Goal: Task Accomplishment & Management: Use online tool/utility

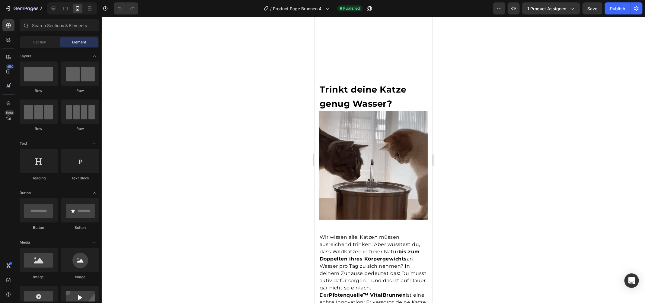
scroll to position [1623, 0]
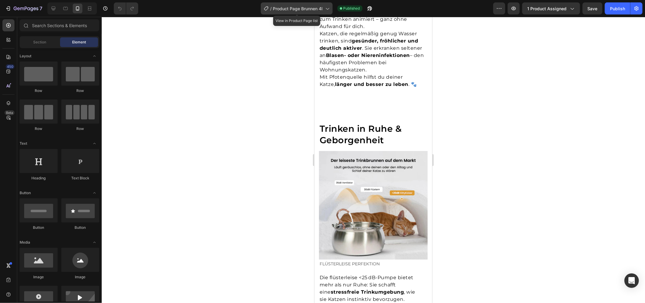
click at [303, 11] on span "Product Page Brunnen 4l" at bounding box center [298, 8] width 50 height 6
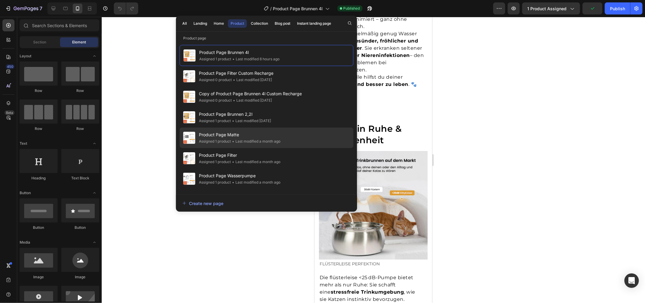
click at [285, 148] on div "Product Page Matte Assigned 1 product • Last modified a month ago" at bounding box center [267, 158] width 174 height 21
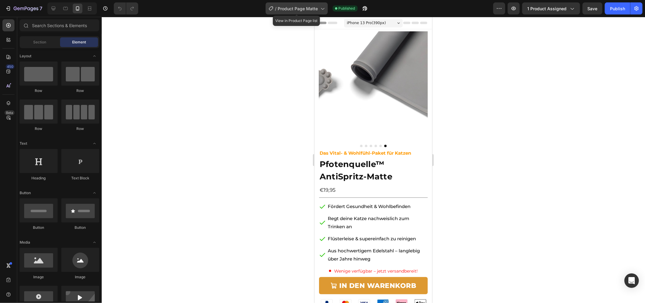
click at [309, 6] on span "Product Page Matte" at bounding box center [298, 8] width 40 height 6
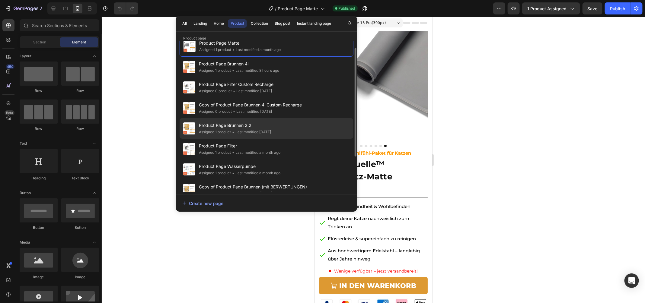
scroll to position [22, 0]
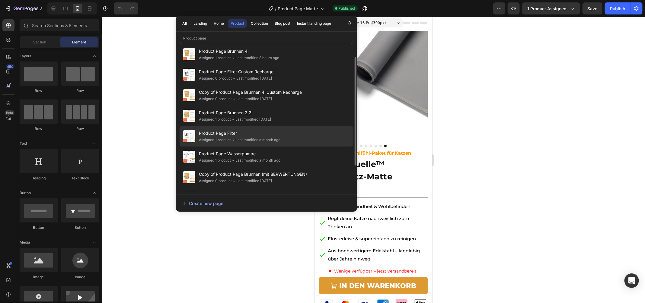
click at [283, 147] on div "Product Page Filter Assigned 1 product • Last modified a month ago" at bounding box center [267, 157] width 174 height 21
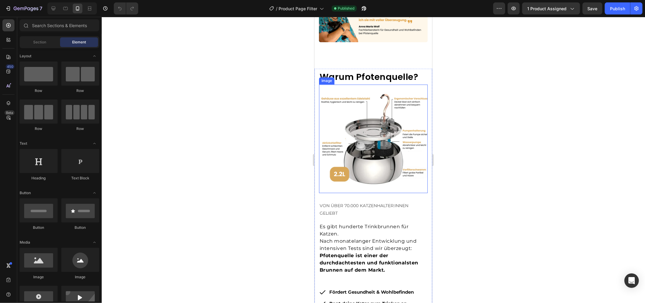
scroll to position [903, 0]
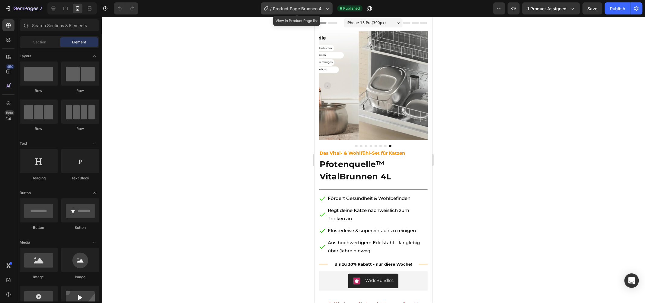
click at [310, 9] on span "Product Page Brunnen 4l" at bounding box center [298, 8] width 50 height 6
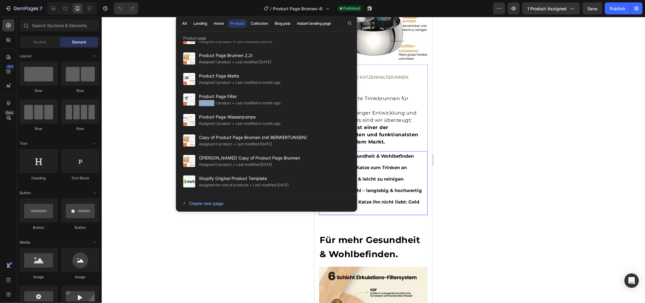
scroll to position [869, 0]
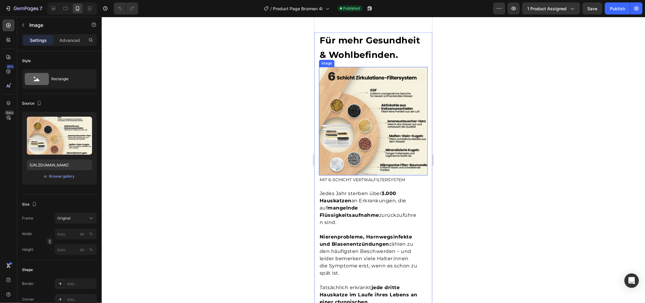
click at [406, 124] on img at bounding box center [373, 121] width 109 height 109
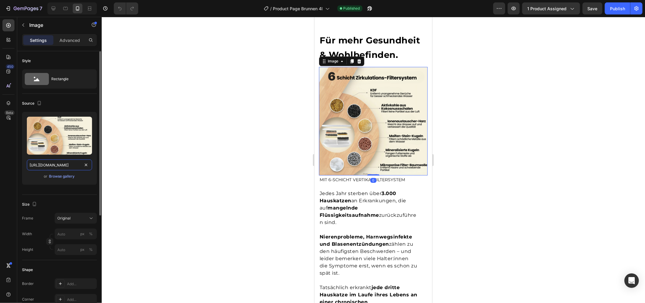
click at [56, 165] on input "https://cdn.shopify.com/s/files/1/0938/5230/3691/files/gempages_567733187413803…" at bounding box center [59, 165] width 65 height 11
click at [56, 165] on input "[URL][DOMAIN_NAME]" at bounding box center [59, 165] width 65 height 11
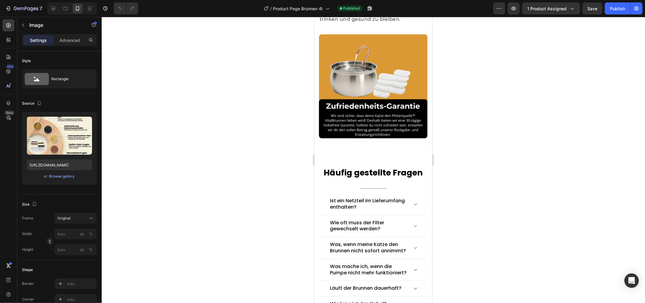
scroll to position [1608, 0]
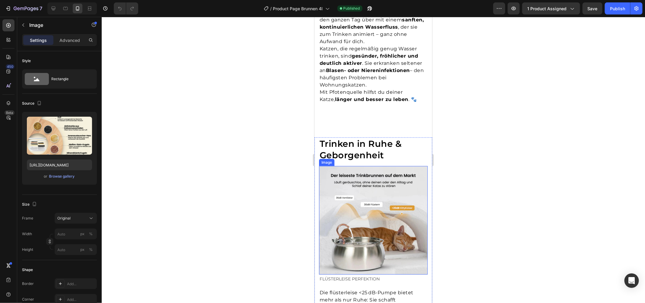
click at [375, 203] on img at bounding box center [373, 220] width 109 height 109
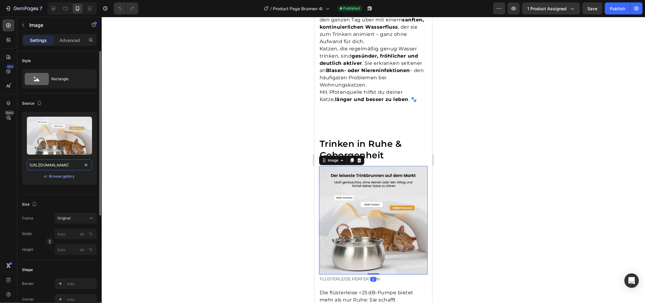
click at [69, 163] on input "[URL][DOMAIN_NAME]" at bounding box center [59, 165] width 65 height 11
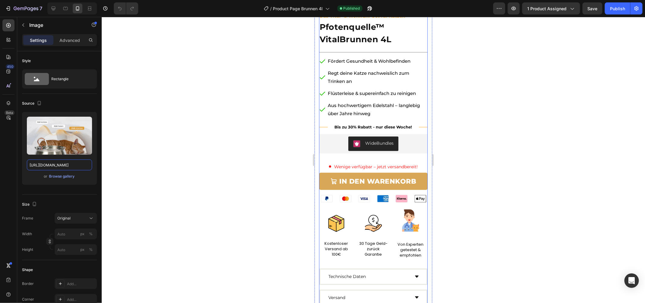
scroll to position [0, 0]
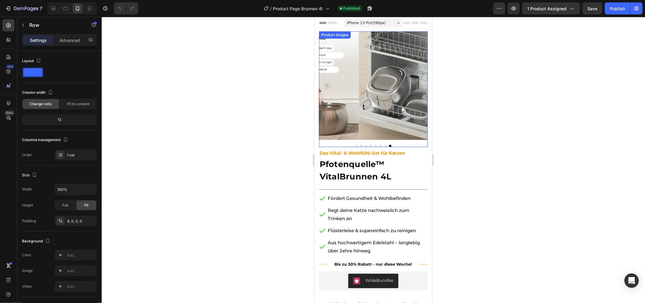
click at [383, 147] on div "Das Vital- & Wohlfühl-Set für Katzen Text Block Pfotenquelle™ VitalBrunnen 4L P…" at bounding box center [373, 295] width 109 height 296
click at [374, 145] on button "Dot" at bounding box center [375, 146] width 2 height 2
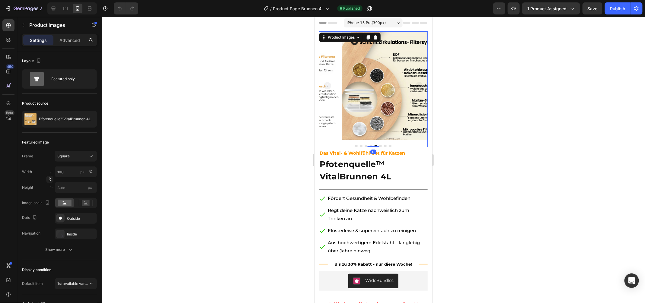
click at [369, 145] on div at bounding box center [373, 146] width 109 height 2
click at [369, 145] on button "Dot" at bounding box center [370, 146] width 2 height 2
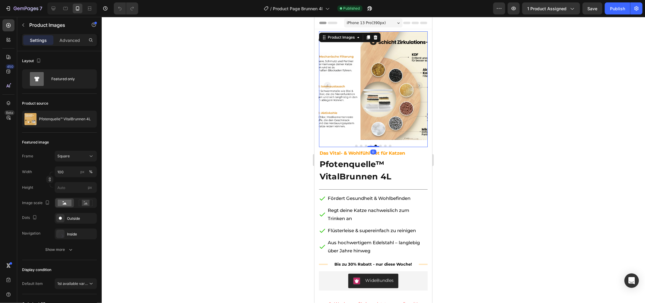
click at [365, 145] on button "Dot" at bounding box center [366, 146] width 2 height 2
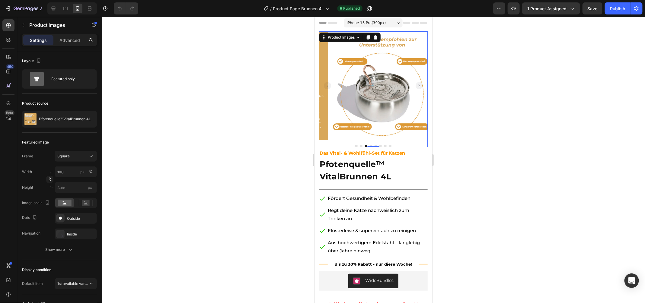
click at [360, 145] on button "Dot" at bounding box center [361, 146] width 2 height 2
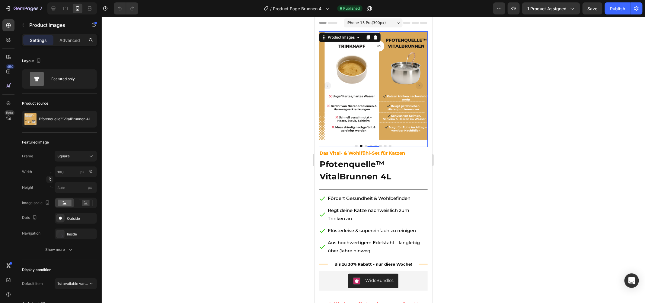
click at [352, 145] on div at bounding box center [373, 146] width 109 height 2
click at [349, 138] on div at bounding box center [373, 89] width 109 height 116
click at [355, 145] on button "Dot" at bounding box center [356, 146] width 2 height 2
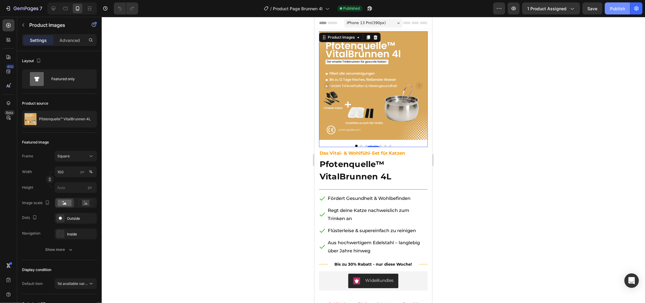
click at [615, 5] on div "Publish" at bounding box center [617, 8] width 15 height 6
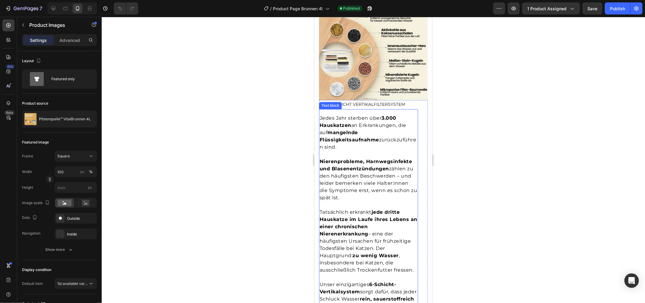
scroll to position [1064, 0]
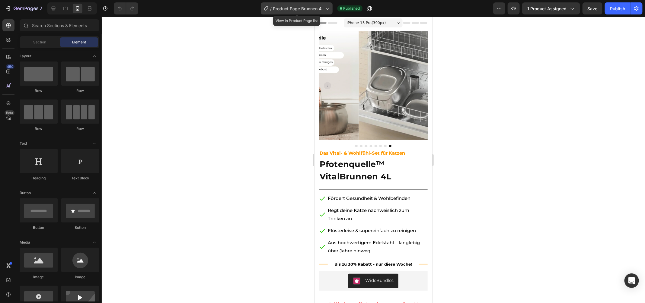
click at [301, 13] on div "/ Product Page Brunnen 4l" at bounding box center [297, 8] width 72 height 12
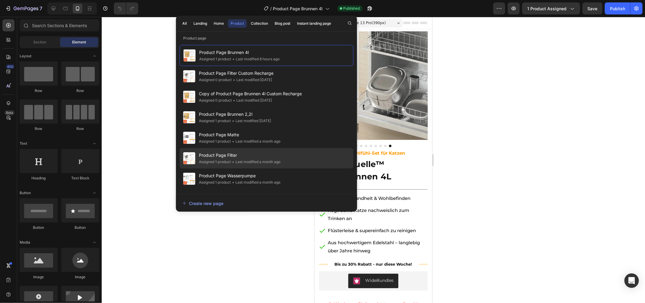
click at [261, 158] on span "Product Page Filter" at bounding box center [239, 155] width 81 height 7
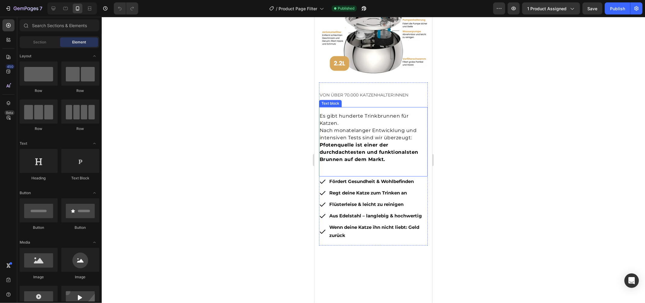
scroll to position [968, 0]
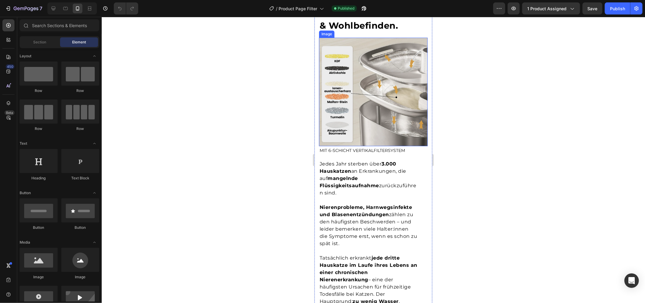
click at [370, 91] on img at bounding box center [373, 91] width 109 height 109
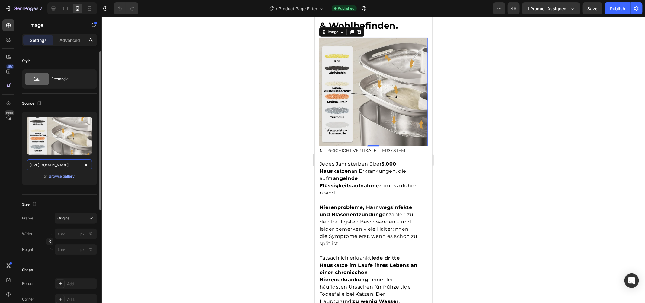
click at [52, 168] on input "[URL][DOMAIN_NAME]" at bounding box center [59, 165] width 65 height 11
paste input "c502128c-66c8-4d8e-a647-e35d7d38f338"
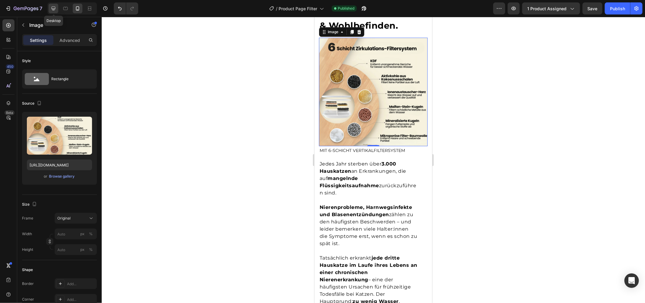
scroll to position [0, 0]
click at [54, 11] on icon at bounding box center [53, 8] width 6 height 6
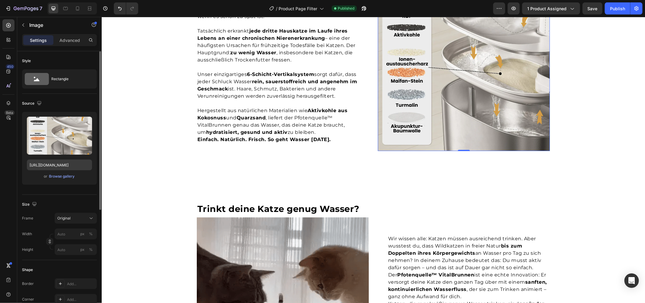
scroll to position [995, 0]
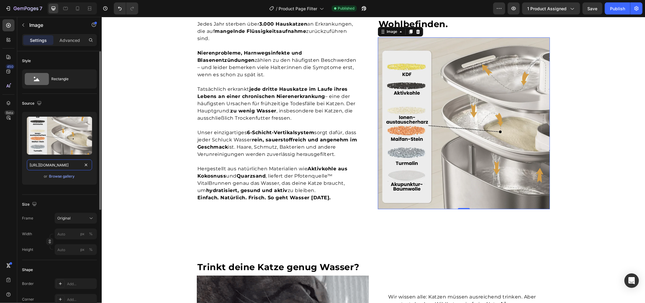
click at [51, 161] on input "[URL][DOMAIN_NAME]" at bounding box center [59, 165] width 65 height 11
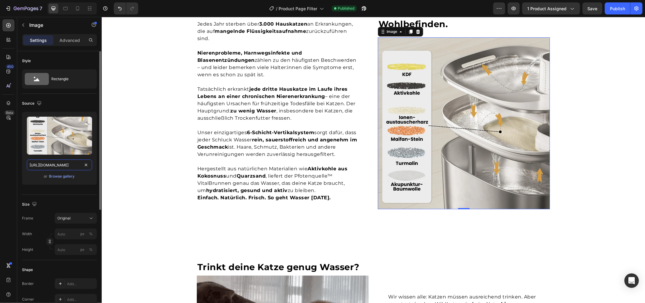
paste input "c502128c-66c8-4d8e-a647-e35d7d38f338"
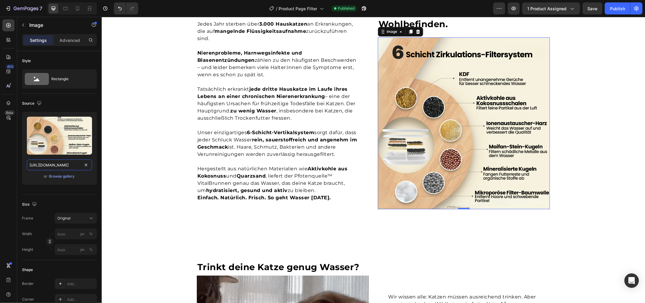
type input "[URL][DOMAIN_NAME]"
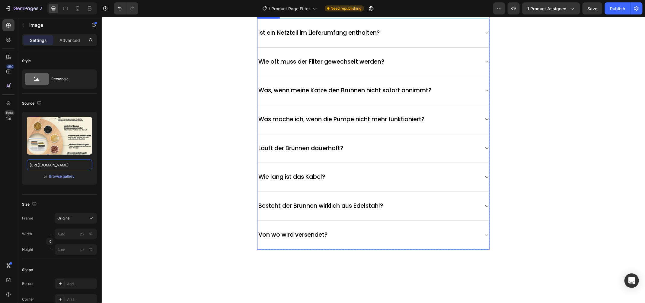
scroll to position [1508, 0]
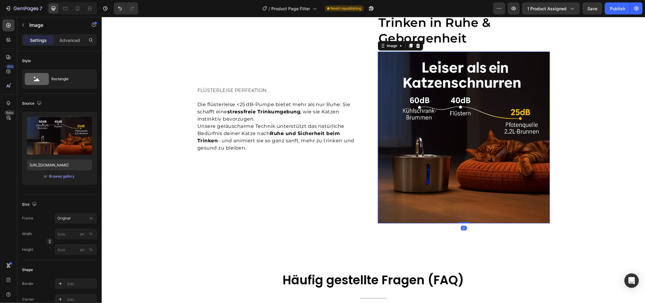
click at [435, 152] on img at bounding box center [464, 137] width 172 height 172
click at [442, 133] on img at bounding box center [464, 137] width 172 height 172
click at [54, 164] on input "[URL][DOMAIN_NAME]" at bounding box center [59, 165] width 65 height 11
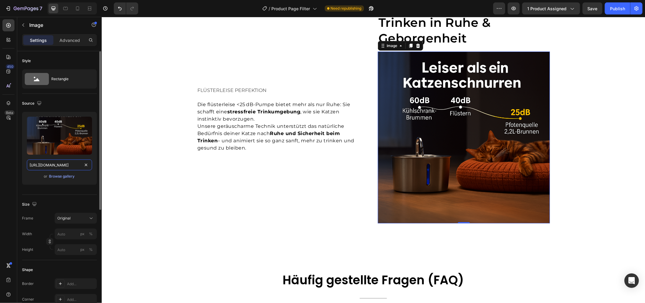
click at [54, 164] on input "[URL][DOMAIN_NAME]" at bounding box center [59, 165] width 65 height 11
paste input "efa3afbe-249e-43dd-9f43-fbe9a9104835.webp"
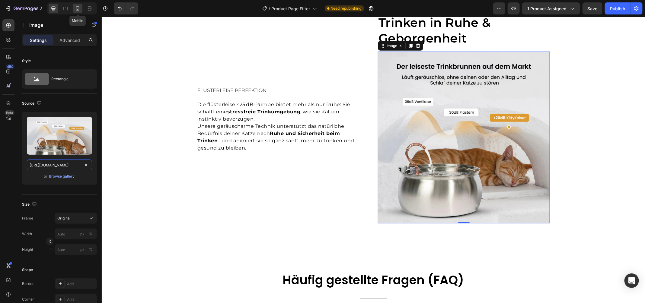
type input "[URL][DOMAIN_NAME]"
click at [77, 5] on icon at bounding box center [78, 8] width 6 height 6
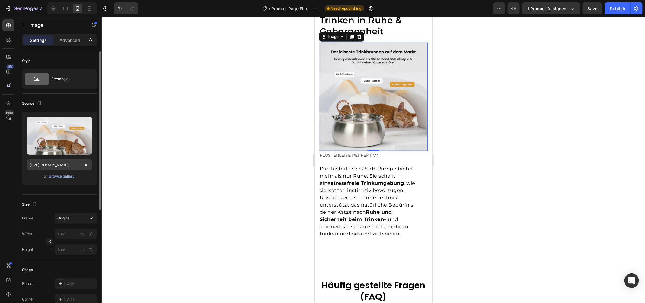
scroll to position [1549, 0]
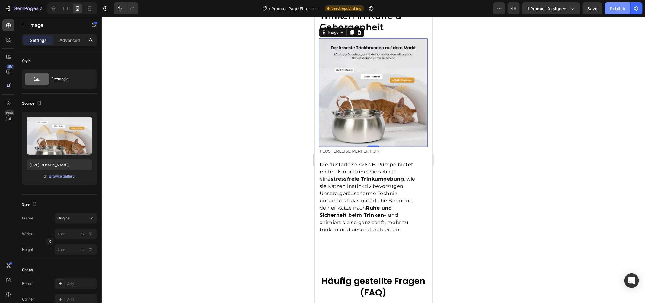
click at [618, 9] on div "Publish" at bounding box center [617, 8] width 15 height 6
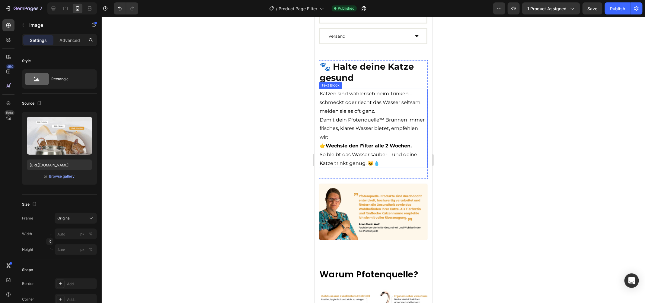
scroll to position [0, 0]
